Goal: Book appointment/travel/reservation

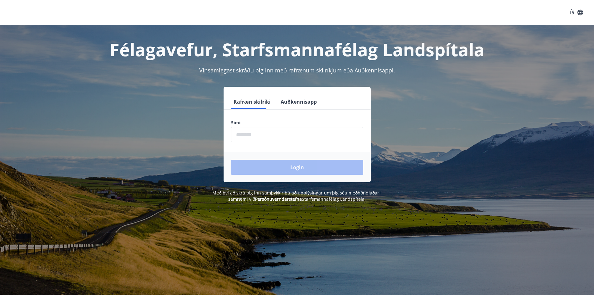
click at [310, 136] on input "phone" at bounding box center [297, 134] width 132 height 15
type input "********"
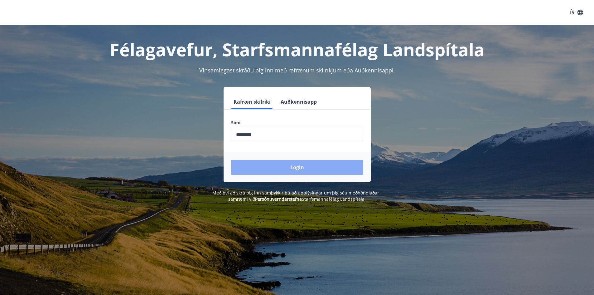
click at [301, 171] on button "Login" at bounding box center [297, 167] width 132 height 15
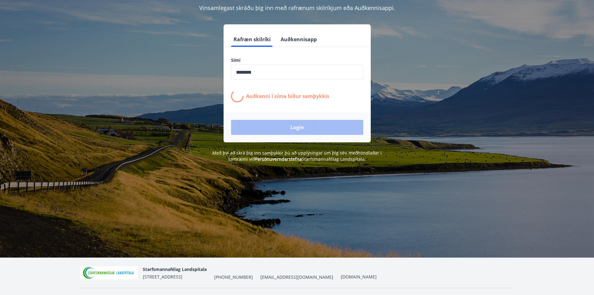
scroll to position [77, 0]
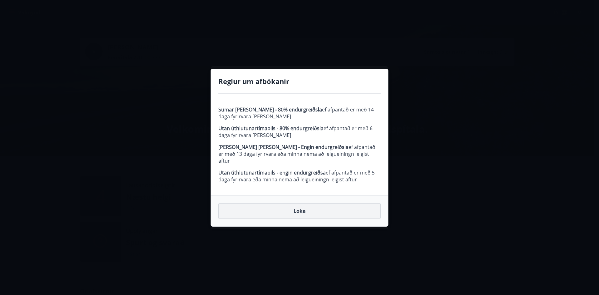
click at [313, 207] on button "Loka" at bounding box center [299, 211] width 162 height 16
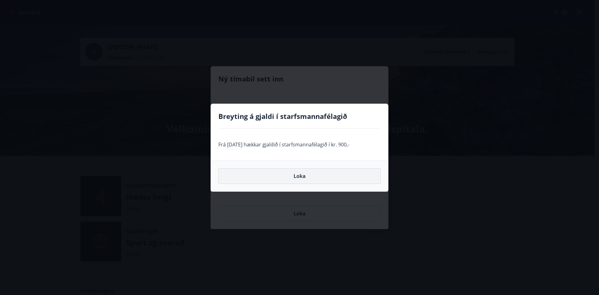
click at [300, 173] on button "Loka" at bounding box center [299, 176] width 162 height 16
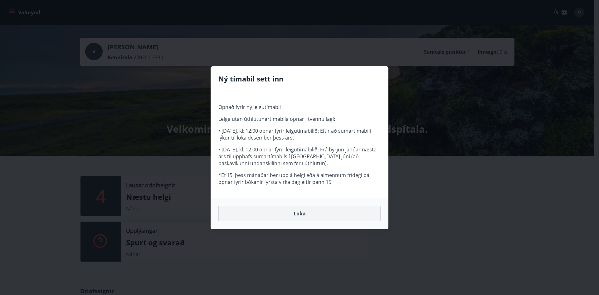
click at [320, 209] on button "Loka" at bounding box center [299, 214] width 162 height 16
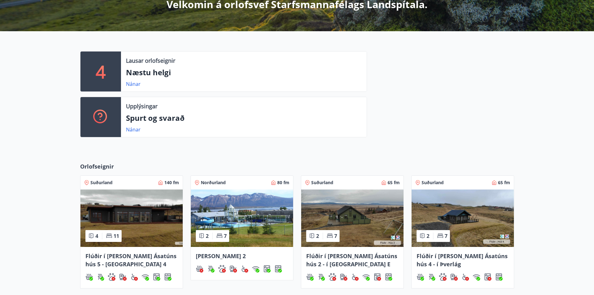
scroll to position [125, 0]
click at [137, 82] on link "Nánar" at bounding box center [133, 83] width 15 height 7
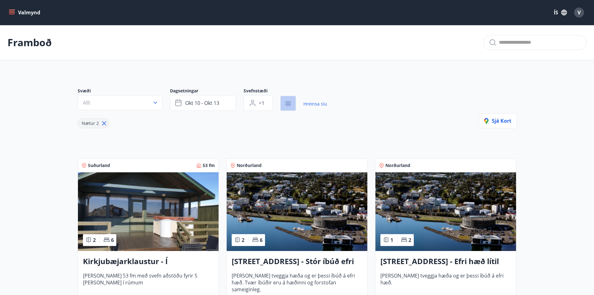
click at [287, 105] on icon "button" at bounding box center [288, 105] width 4 height 1
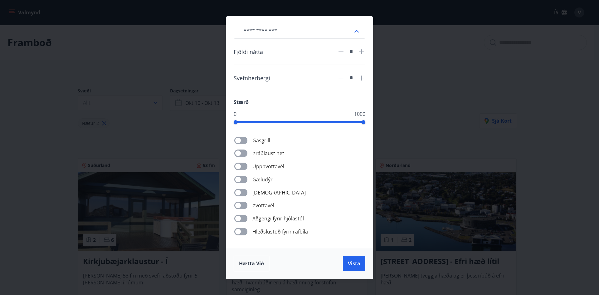
click at [242, 183] on div "[PERSON_NAME] net Uppþvottavél Gæludýr Þurrkari Þvottavél Aðgengi fyrir hjólast…" at bounding box center [303, 185] width 124 height 99
click at [360, 268] on button "Vista" at bounding box center [354, 263] width 22 height 15
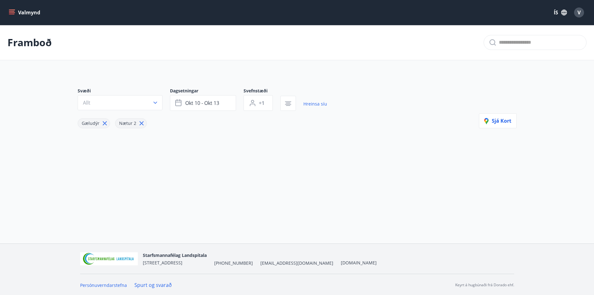
click at [143, 122] on icon at bounding box center [141, 123] width 7 height 7
type input "*"
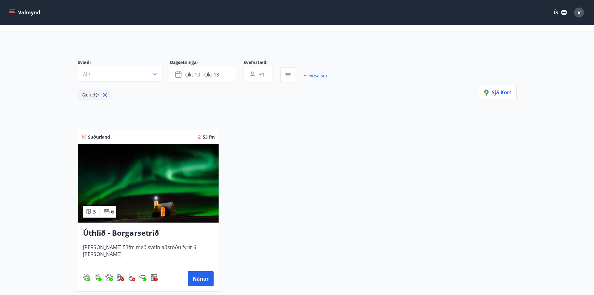
scroll to position [62, 0]
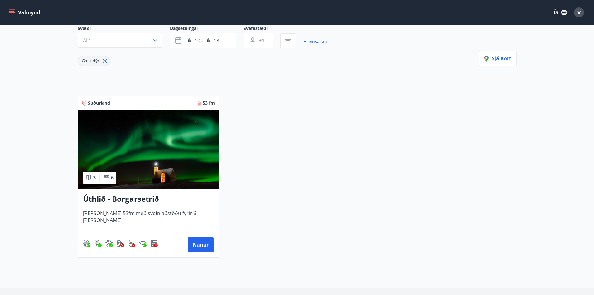
click at [191, 158] on img at bounding box center [148, 149] width 141 height 79
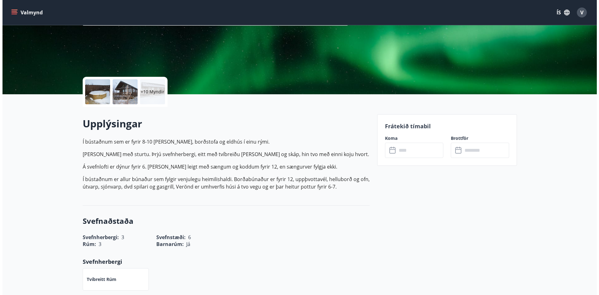
scroll to position [94, 0]
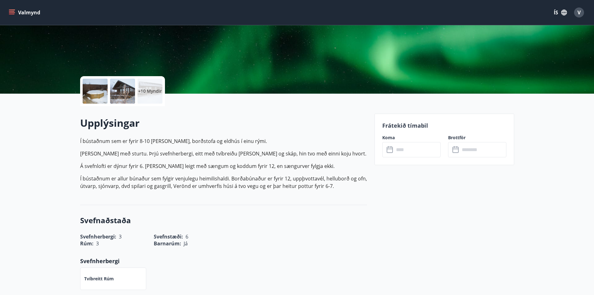
click at [90, 89] on div at bounding box center [95, 91] width 25 height 25
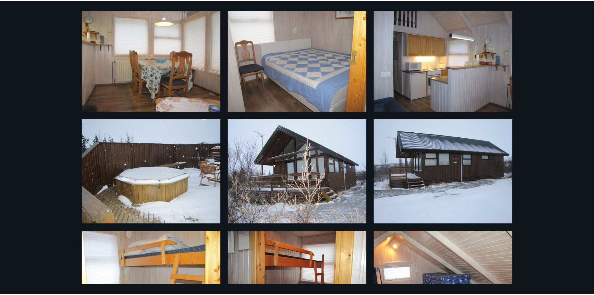
scroll to position [0, 0]
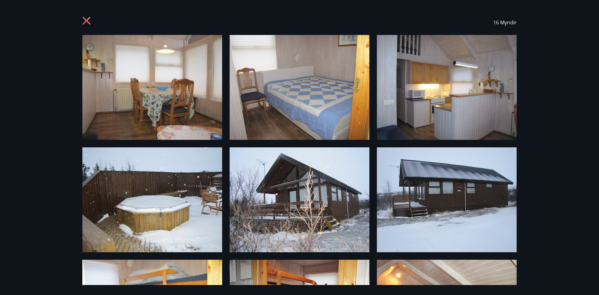
click at [84, 21] on icon at bounding box center [87, 22] width 10 height 10
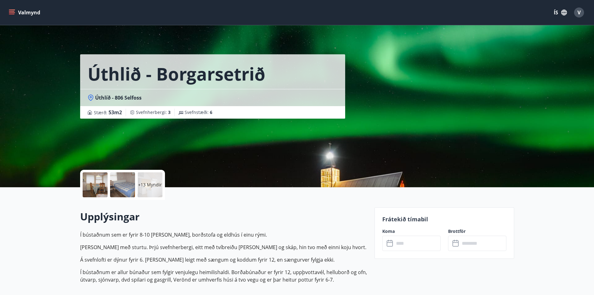
click at [21, 13] on button "Valmynd" at bounding box center [24, 12] width 35 height 11
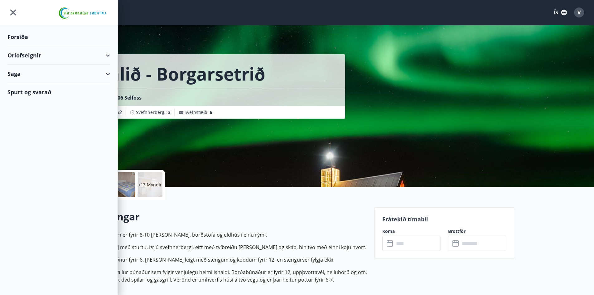
click at [35, 51] on div "Orlofseignir" at bounding box center [58, 55] width 103 height 18
click at [37, 71] on div "Framboð" at bounding box center [58, 71] width 93 height 13
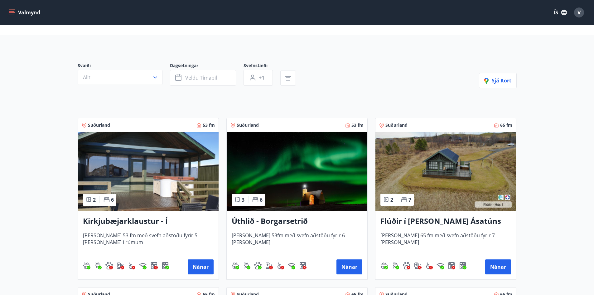
scroll to position [62, 0]
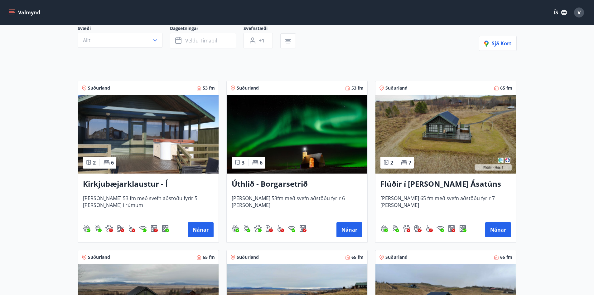
click at [453, 155] on img at bounding box center [446, 134] width 141 height 79
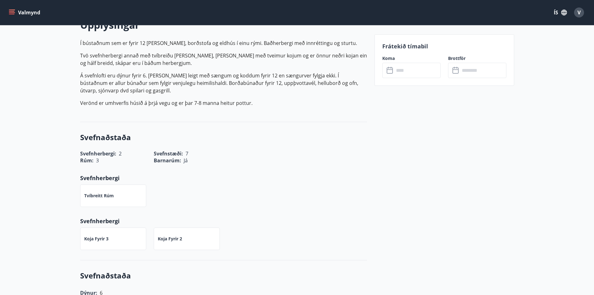
scroll to position [187, 0]
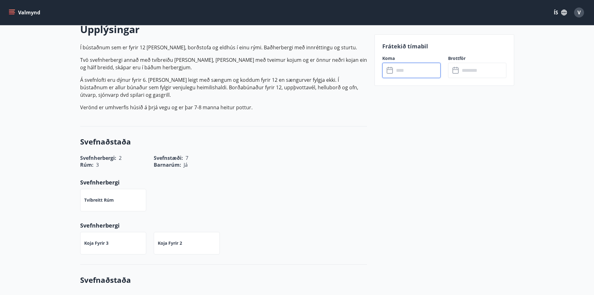
click at [400, 71] on input "text" at bounding box center [417, 70] width 46 height 15
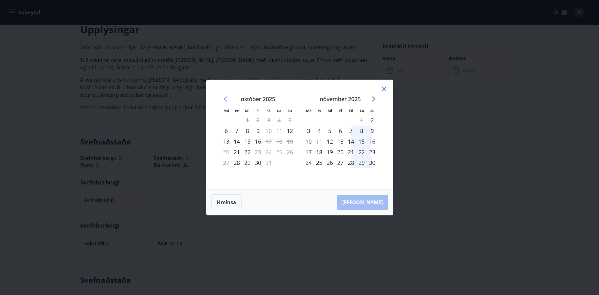
click at [373, 99] on icon "Move forward to switch to the next month." at bounding box center [372, 98] width 5 height 5
click at [360, 120] on div "6" at bounding box center [361, 120] width 11 height 11
click at [316, 130] on div "9" at bounding box center [319, 130] width 11 height 11
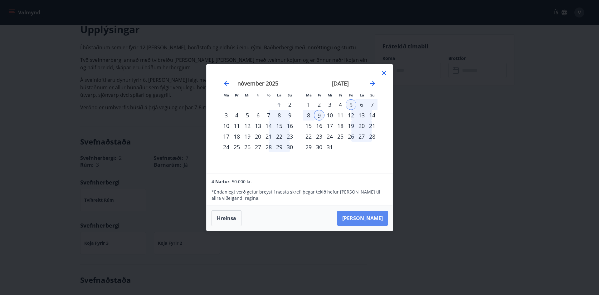
click at [376, 217] on button "[PERSON_NAME]" at bounding box center [362, 218] width 51 height 15
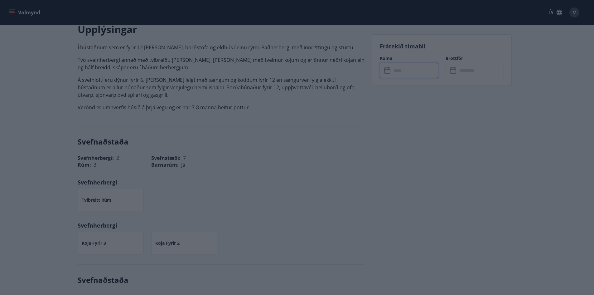
type input "******"
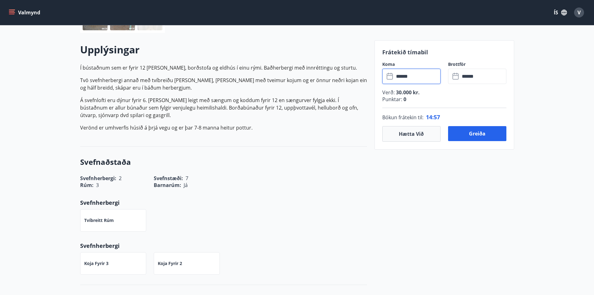
scroll to position [156, 0]
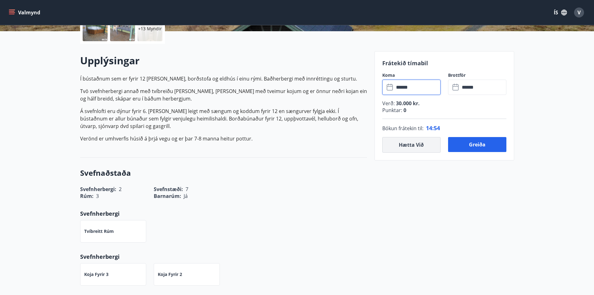
click at [401, 142] on button "Hætta við" at bounding box center [412, 145] width 58 height 16
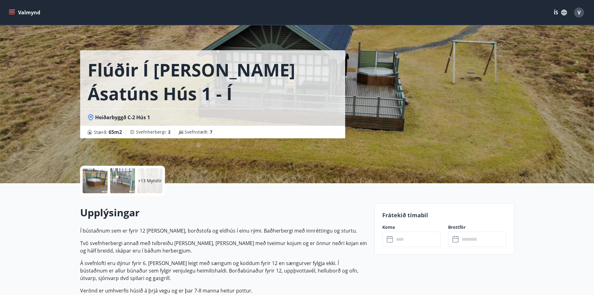
scroll to position [0, 0]
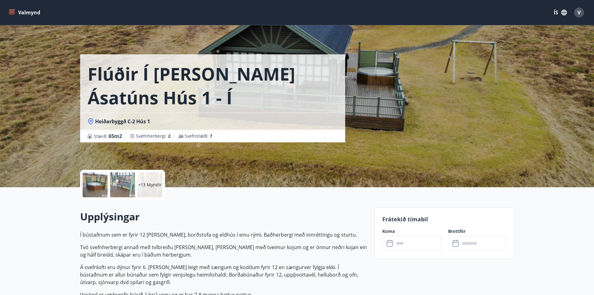
click at [156, 187] on p "+13 Myndir" at bounding box center [150, 185] width 24 height 6
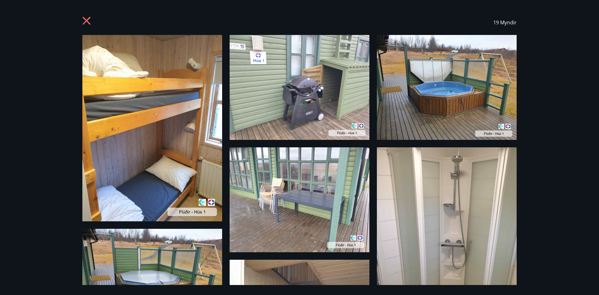
click at [85, 17] on icon at bounding box center [87, 22] width 10 height 10
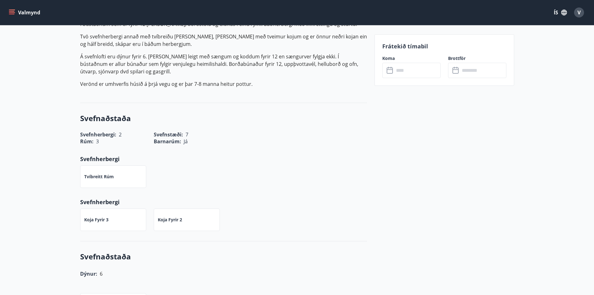
scroll to position [218, 0]
